Goal: Find specific page/section: Find specific page/section

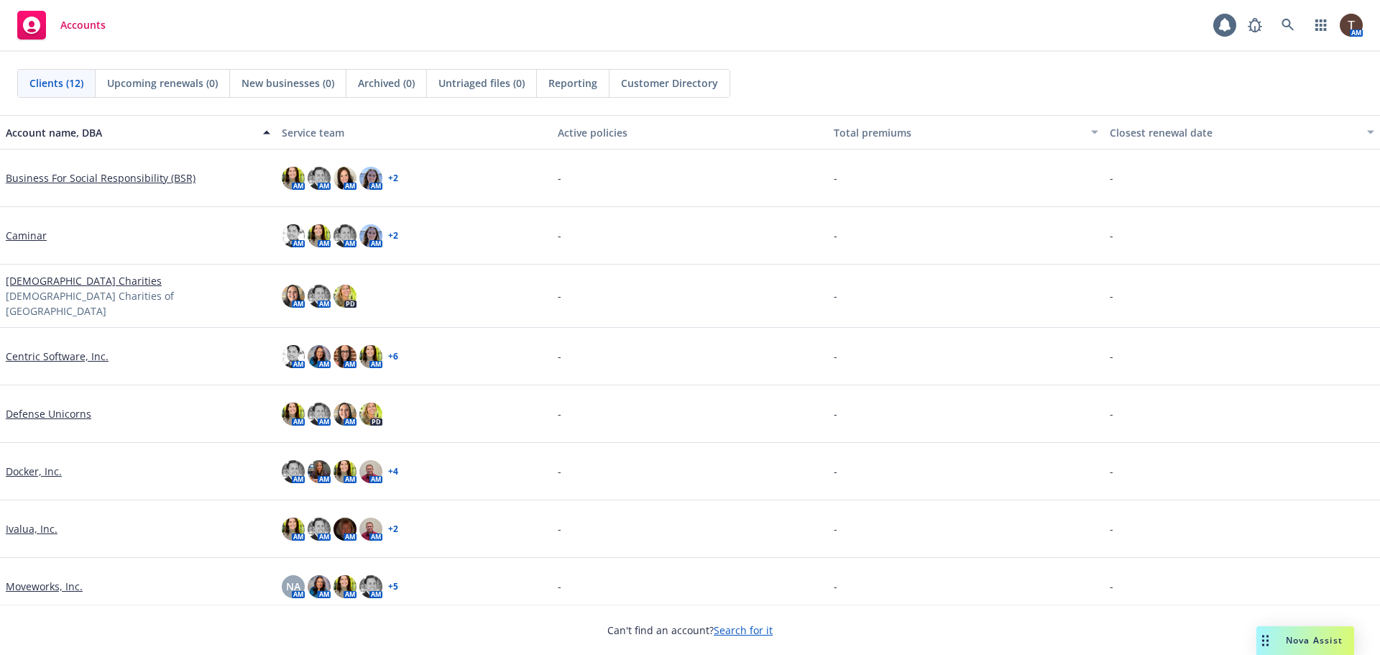
click at [114, 181] on link "Business For Social Responsibility (BSR)" at bounding box center [101, 177] width 190 height 15
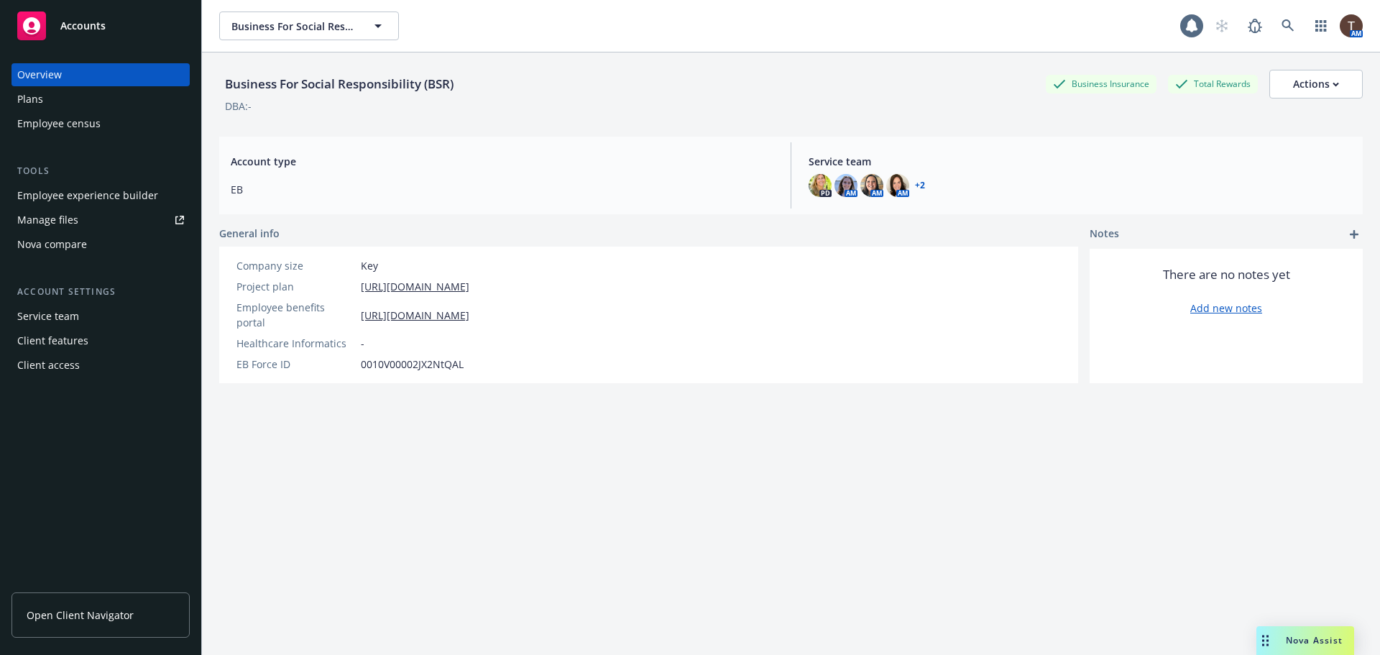
click at [77, 626] on link "Open Client Navigator" at bounding box center [100, 614] width 178 height 45
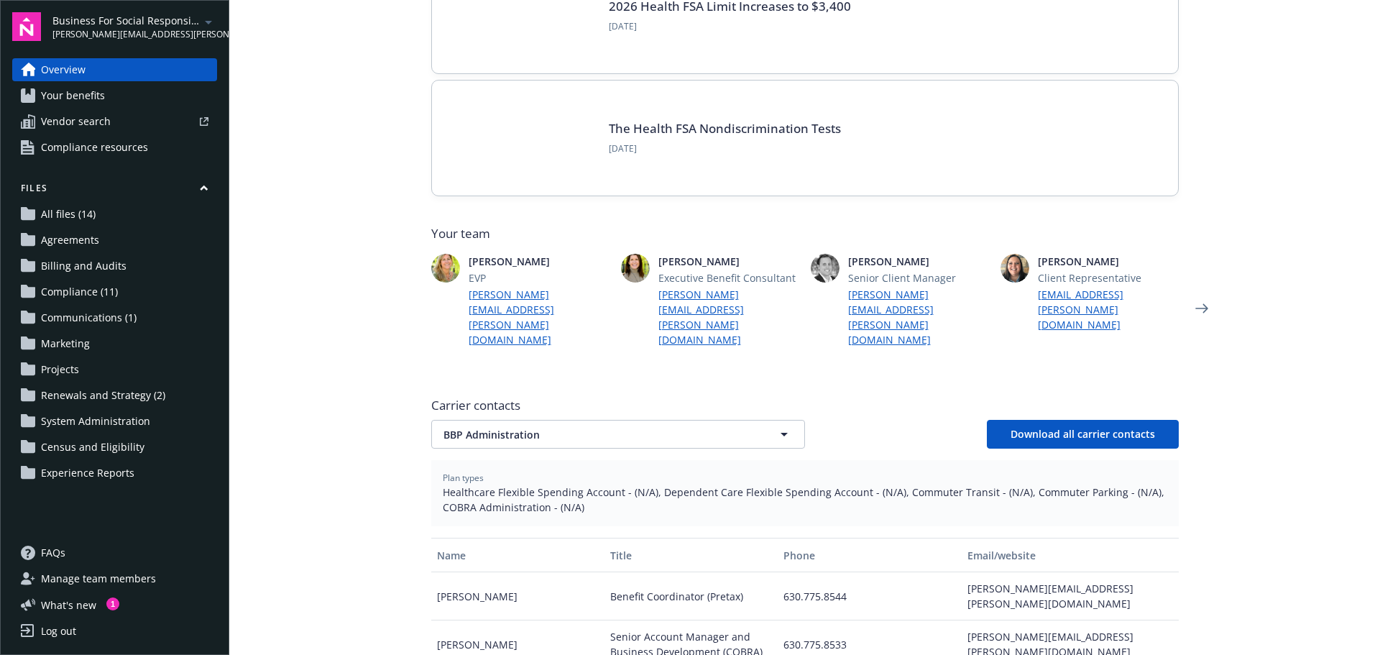
scroll to position [503, 0]
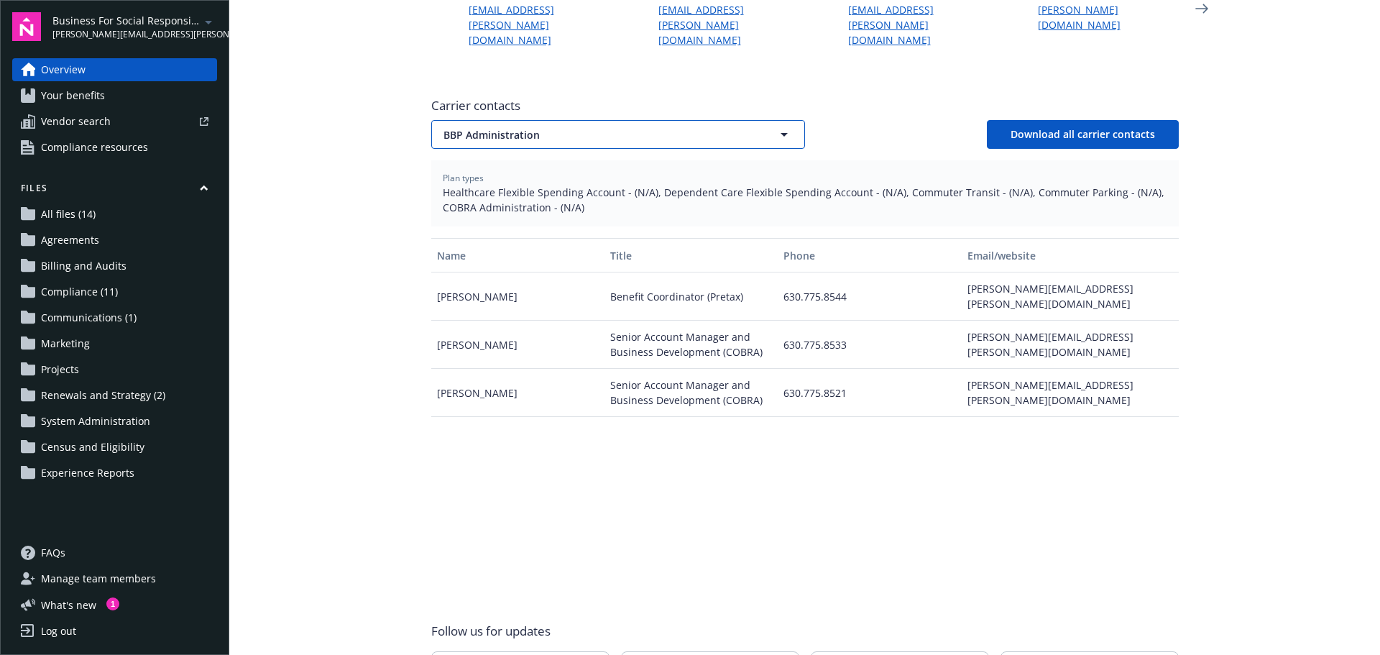
click at [540, 127] on span "BBP Administration" at bounding box center [592, 134] width 299 height 15
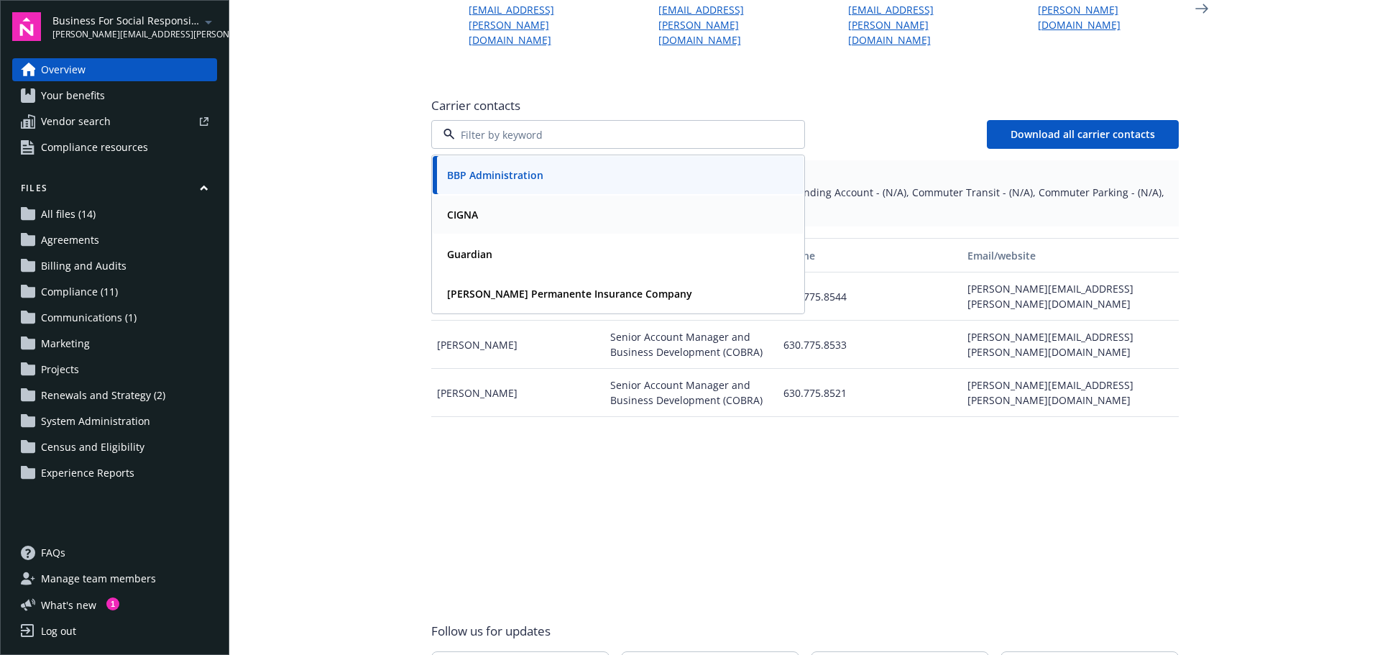
click at [483, 204] on div "CIGNA" at bounding box center [618, 214] width 354 height 21
